Goal: Use online tool/utility

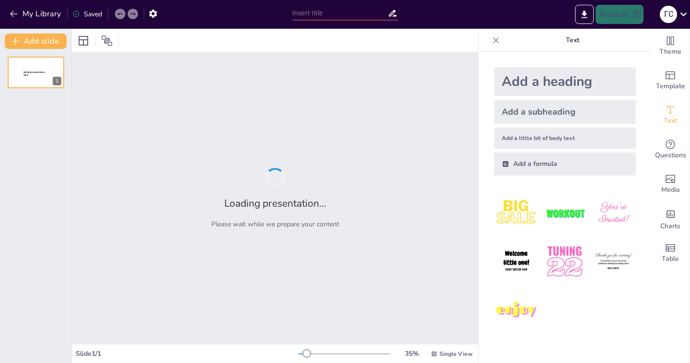
type input "Відстань між точками: Градуси чи кілометри?"
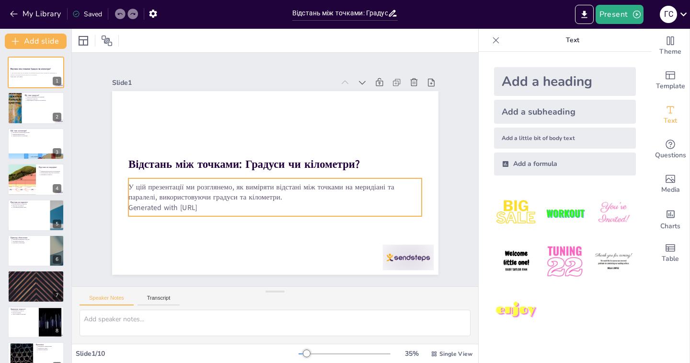
click at [181, 207] on p "Generated with [URL]" at bounding box center [252, 138] width 243 height 181
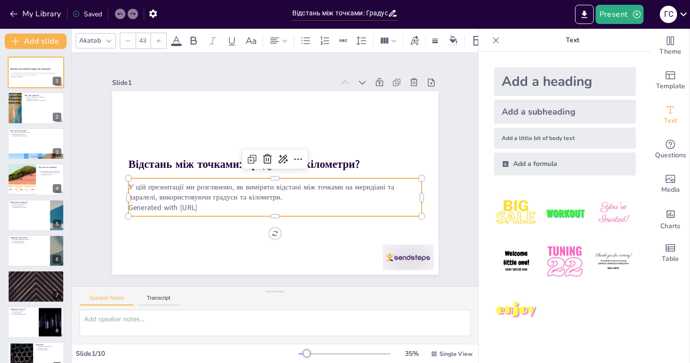
click at [215, 205] on p "Generated with [URL]" at bounding box center [252, 200] width 243 height 181
click at [280, 170] on icon at bounding box center [286, 176] width 12 height 12
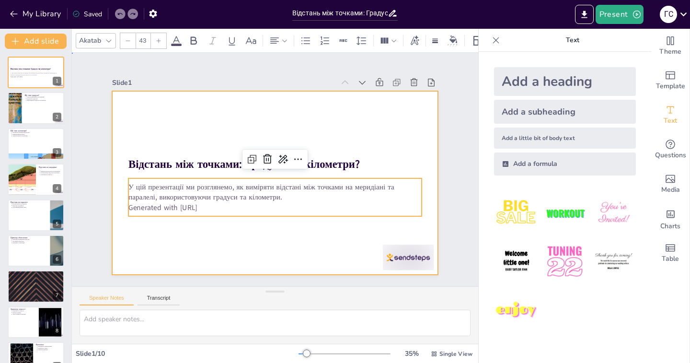
click at [297, 261] on div at bounding box center [284, 159] width 365 height 355
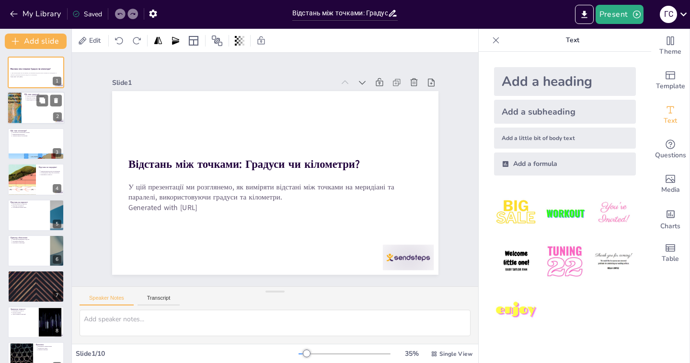
click at [22, 105] on div at bounding box center [36, 108] width 58 height 33
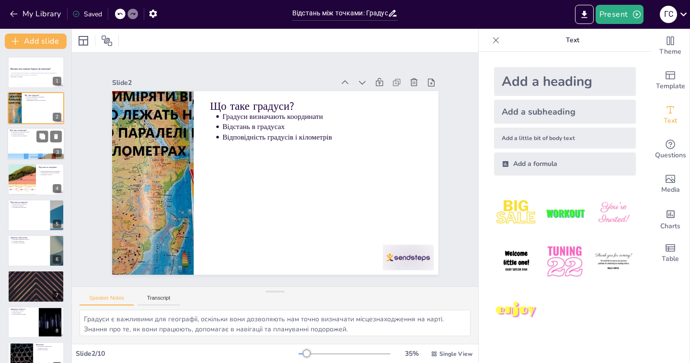
click at [28, 139] on div at bounding box center [36, 143] width 58 height 33
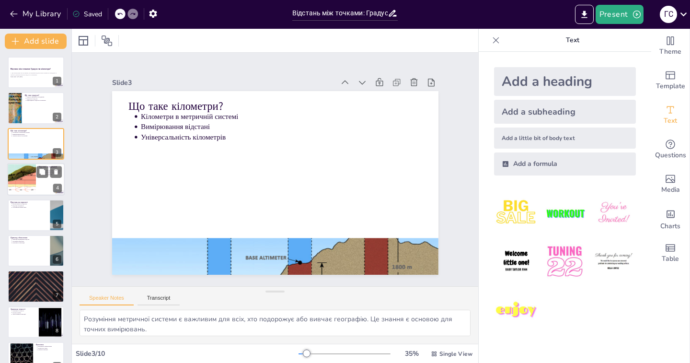
click at [35, 181] on div at bounding box center [21, 179] width 73 height 33
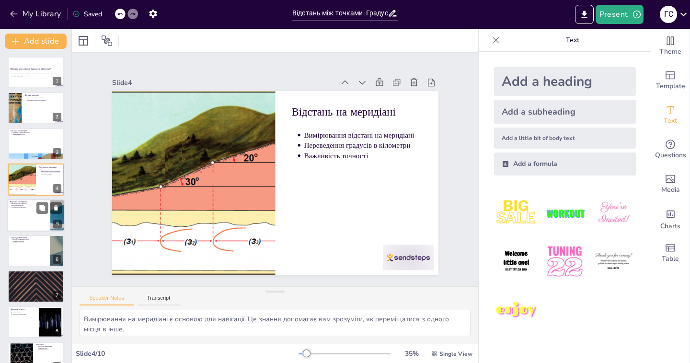
click at [44, 220] on div at bounding box center [36, 215] width 58 height 33
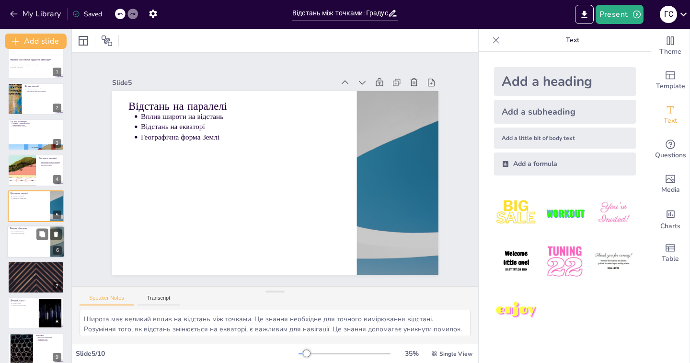
click at [41, 243] on div at bounding box center [36, 241] width 58 height 33
type textarea "Приклади допомагають зрозуміти, як працюють вимірювання. Це знання може бути ко…"
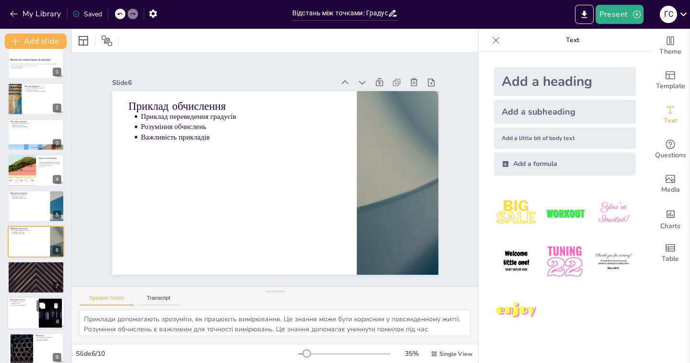
scroll to position [45, 0]
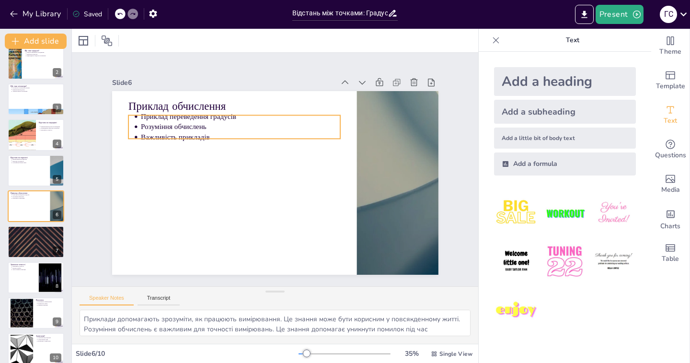
click at [185, 116] on p "Приклад переведення градусів" at bounding box center [265, 107] width 186 height 91
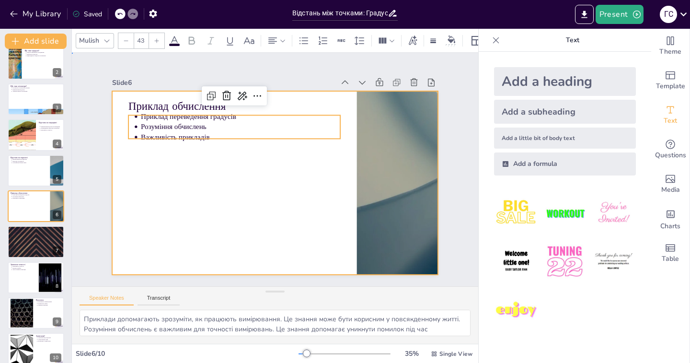
drag, startPoint x: 190, startPoint y: 152, endPoint x: 178, endPoint y: 195, distance: 44.8
click at [190, 153] on div at bounding box center [263, 173] width 276 height 367
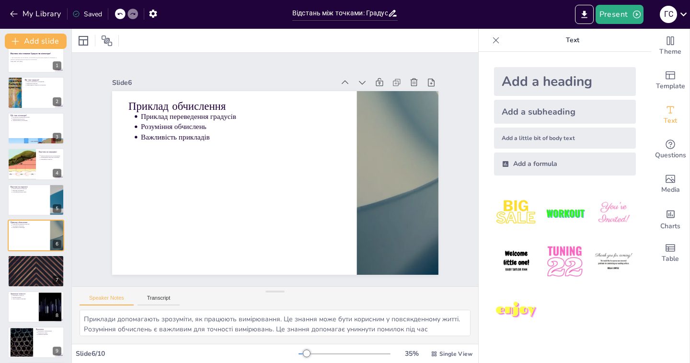
scroll to position [0, 0]
